Goal: Task Accomplishment & Management: Manage account settings

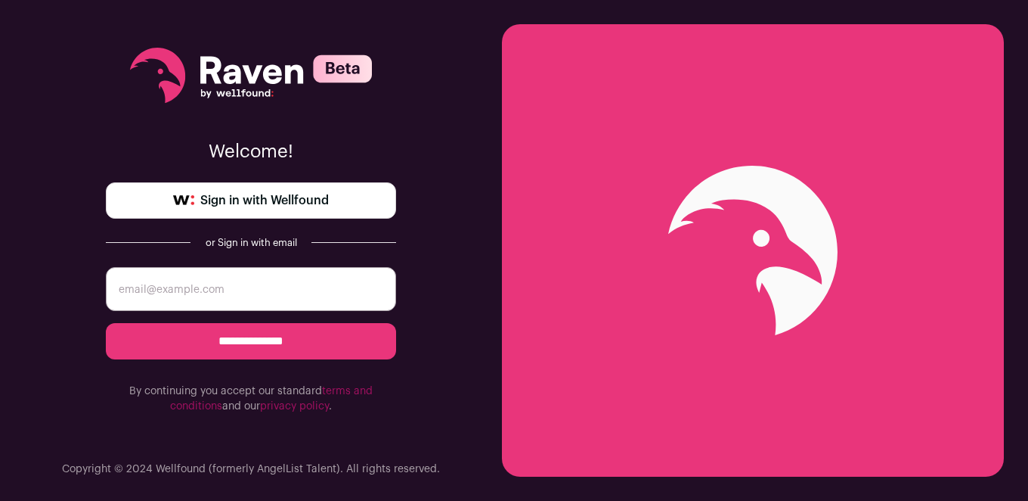
click at [297, 293] on input "email" at bounding box center [251, 289] width 290 height 44
type input "chrisvillanuevaatx@gmail.com"
click at [230, 332] on input "**********" at bounding box center [251, 341] width 290 height 36
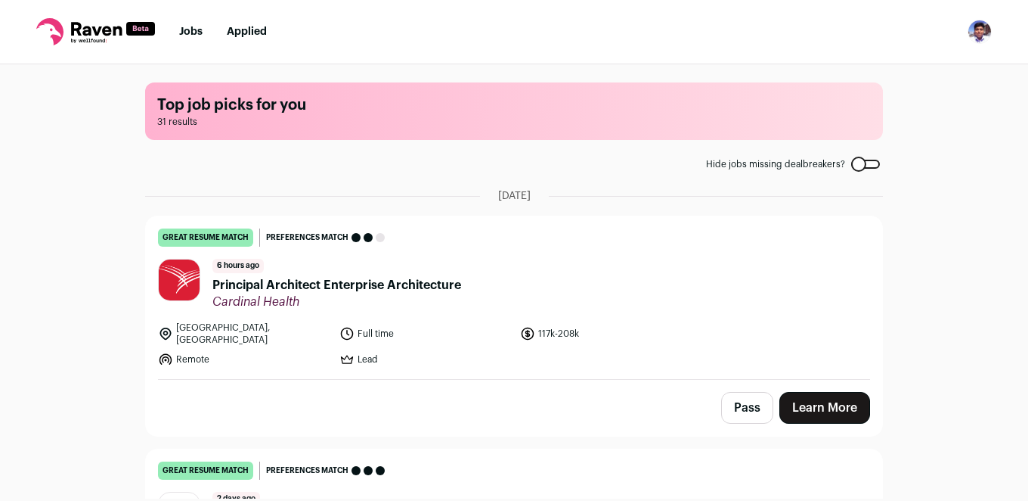
click at [79, 369] on div "Top job picks for you 31 results Hide jobs missing dealbreakers? [DATE] great r…" at bounding box center [514, 281] width 1028 height 434
click at [842, 399] on link "Learn More" at bounding box center [825, 408] width 91 height 32
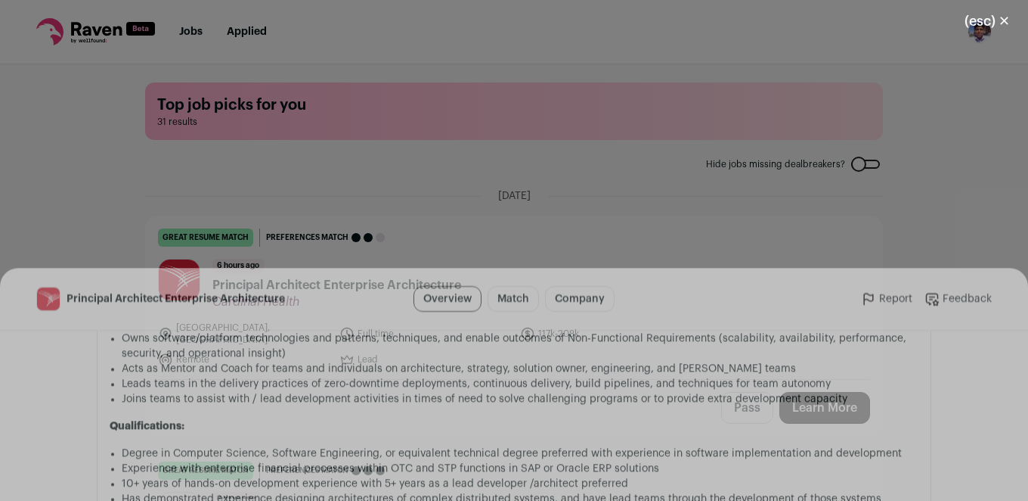
scroll to position [1576, 0]
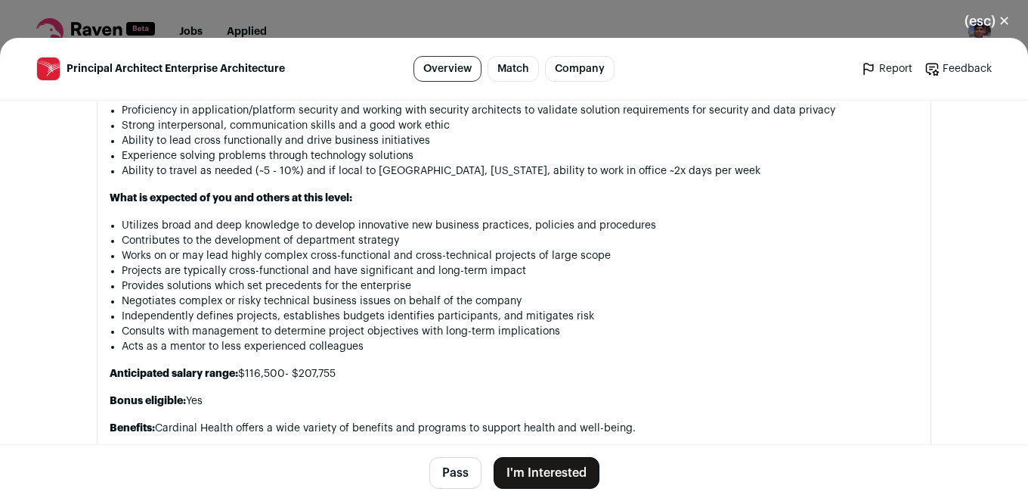
click at [515, 70] on link "Match" at bounding box center [513, 69] width 51 height 26
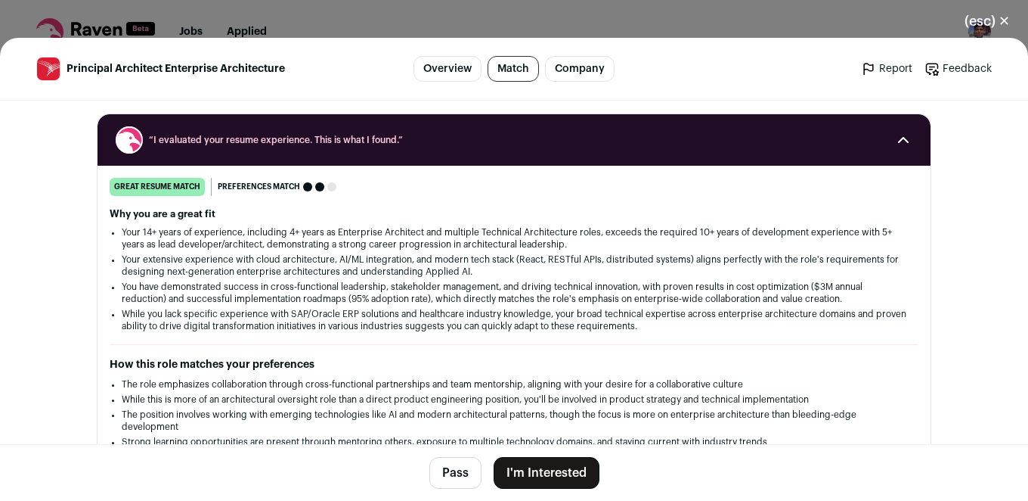
scroll to position [185, 0]
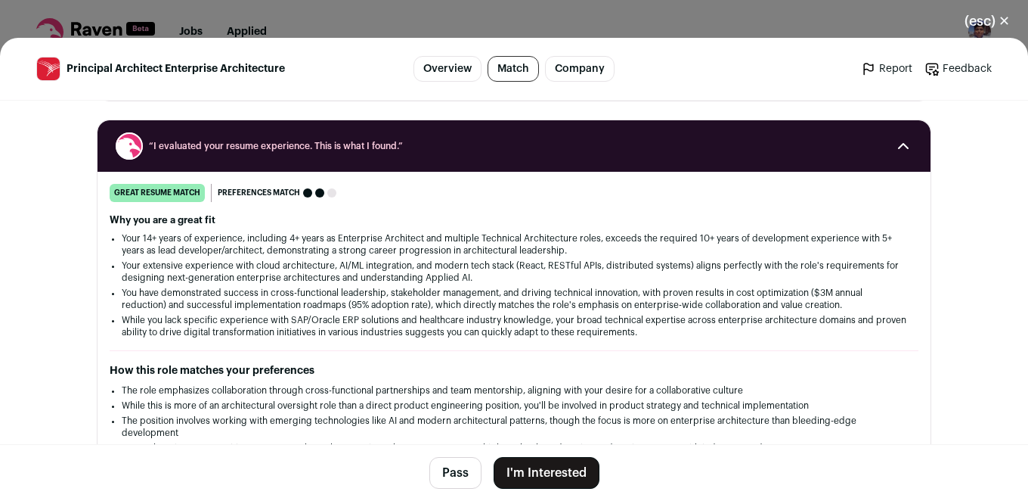
click at [565, 64] on link "Company" at bounding box center [580, 69] width 70 height 26
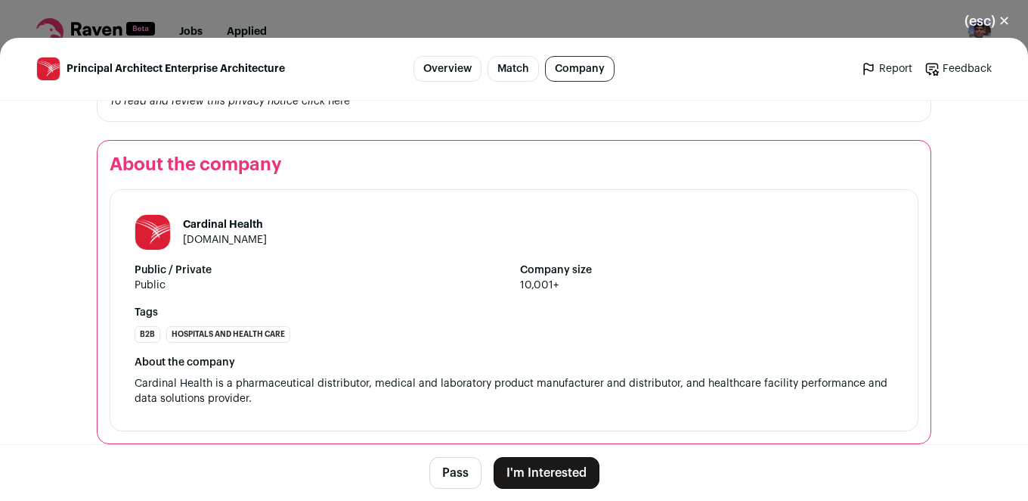
scroll to position [2287, 0]
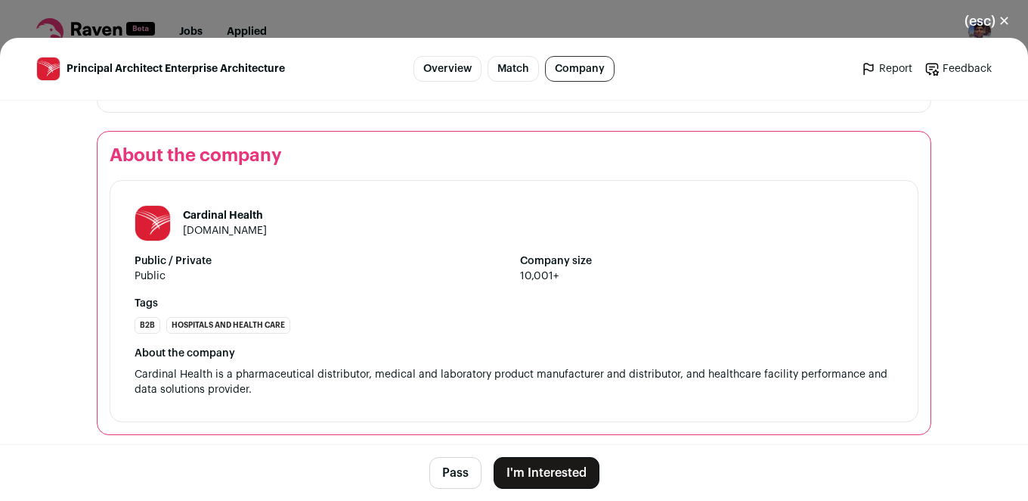
click at [1000, 15] on button "(esc) ✕" at bounding box center [988, 21] width 82 height 33
